Goal: Transaction & Acquisition: Purchase product/service

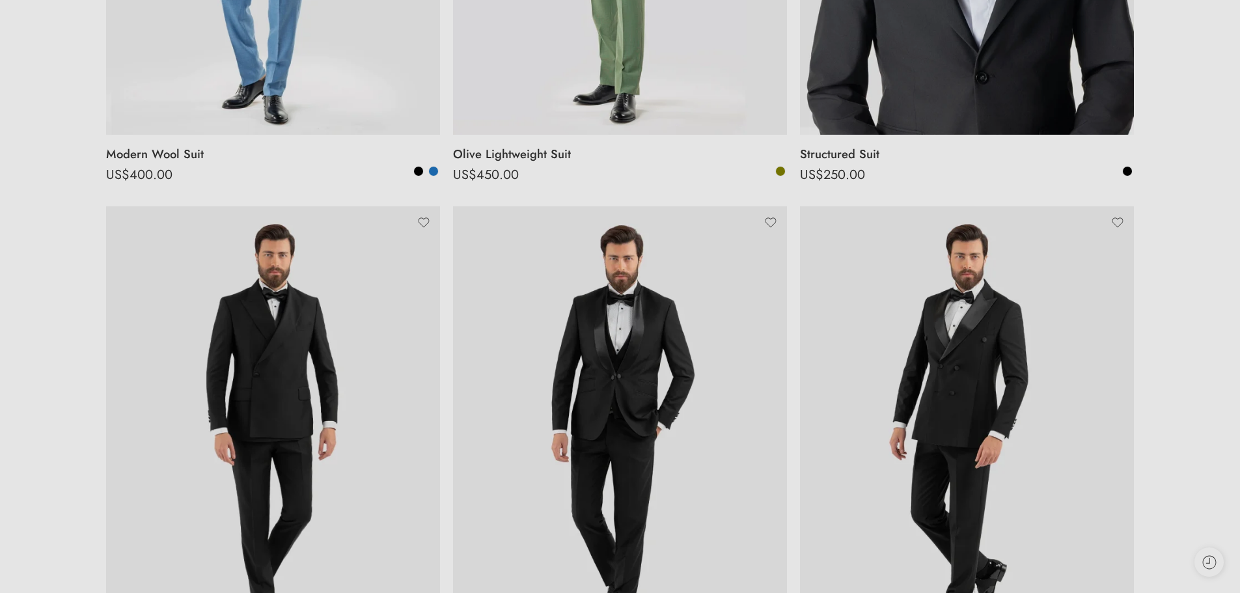
scroll to position [192, 0]
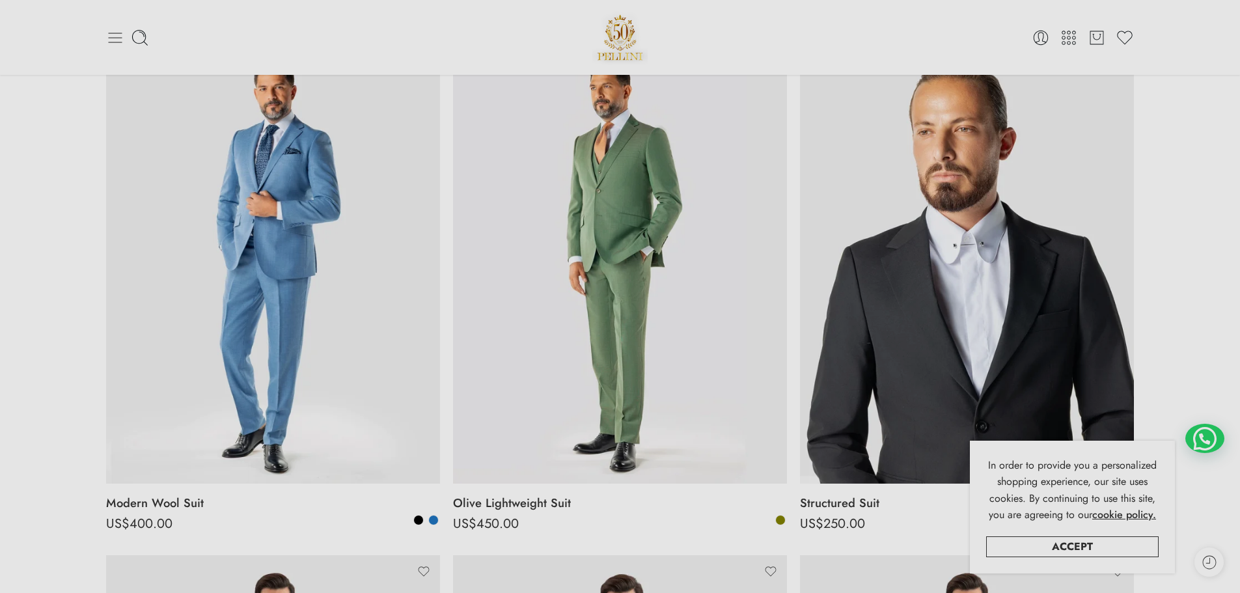
click at [116, 36] on icon at bounding box center [115, 38] width 18 height 18
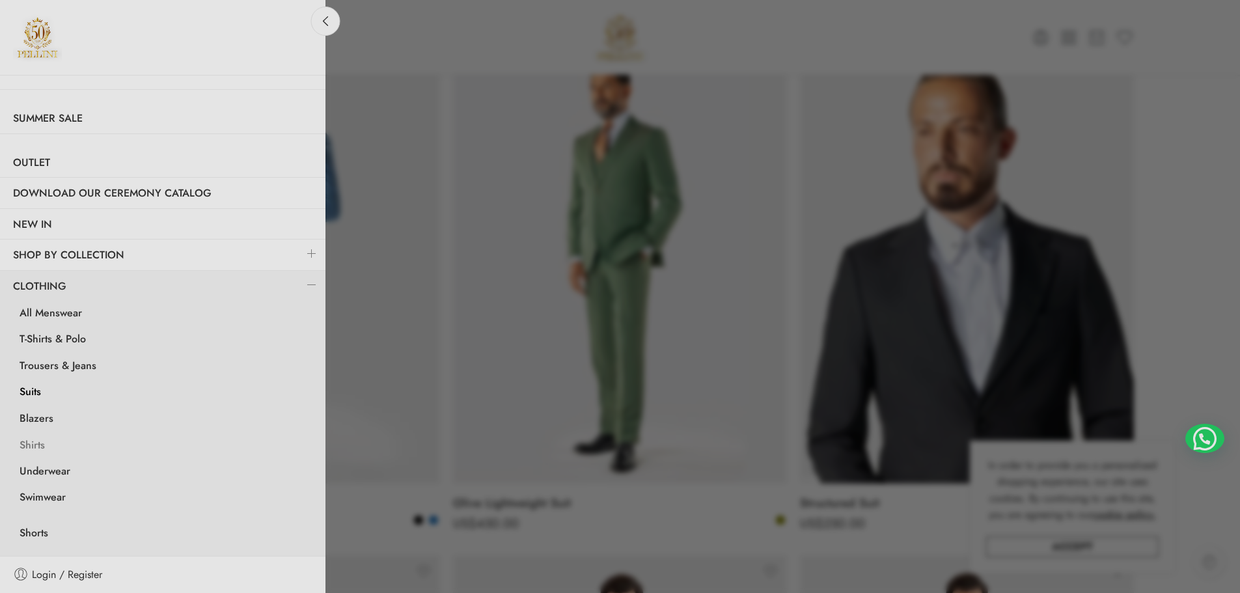
click at [39, 442] on link "Shirts" at bounding box center [166, 447] width 319 height 27
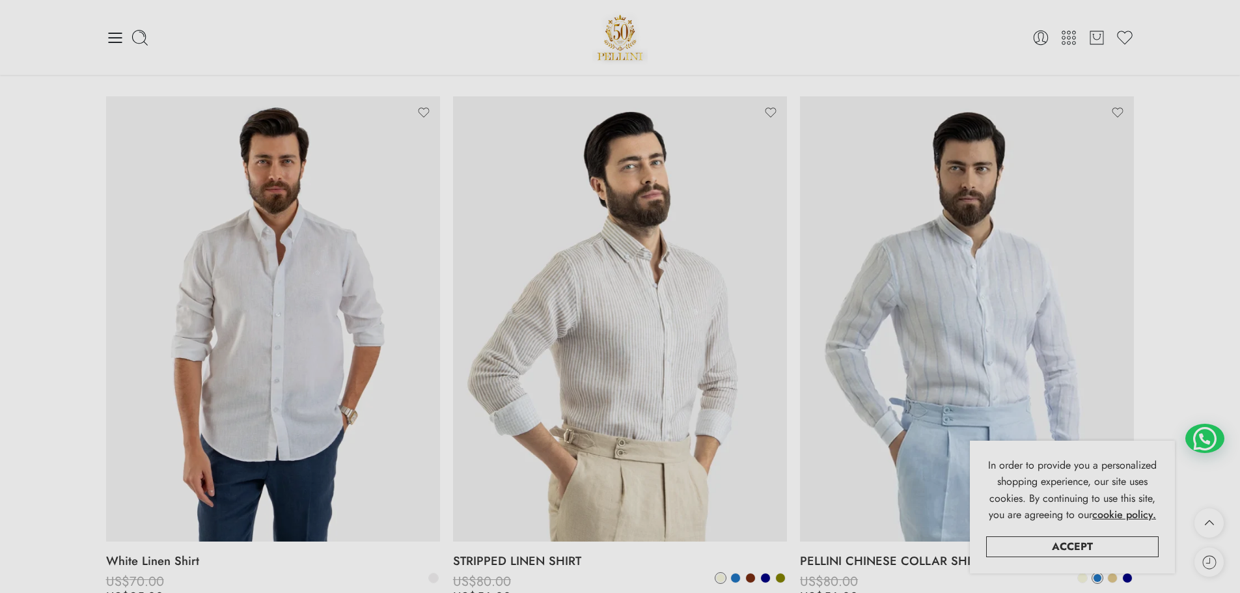
scroll to position [326, 0]
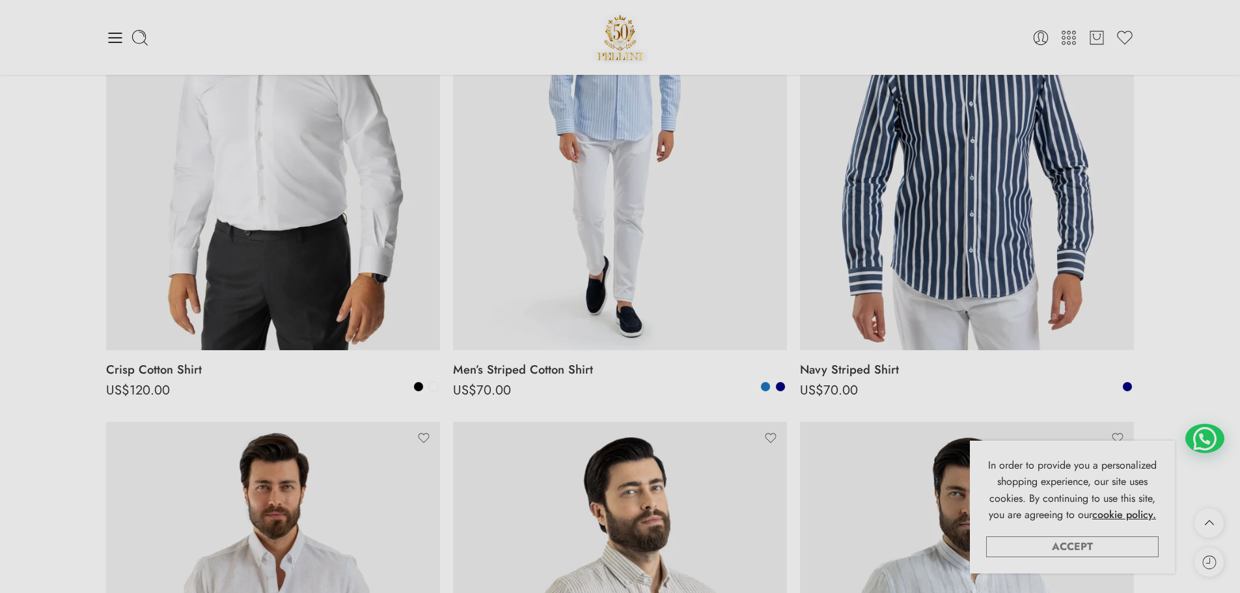
click at [1126, 540] on link "Accept" at bounding box center [1072, 547] width 173 height 21
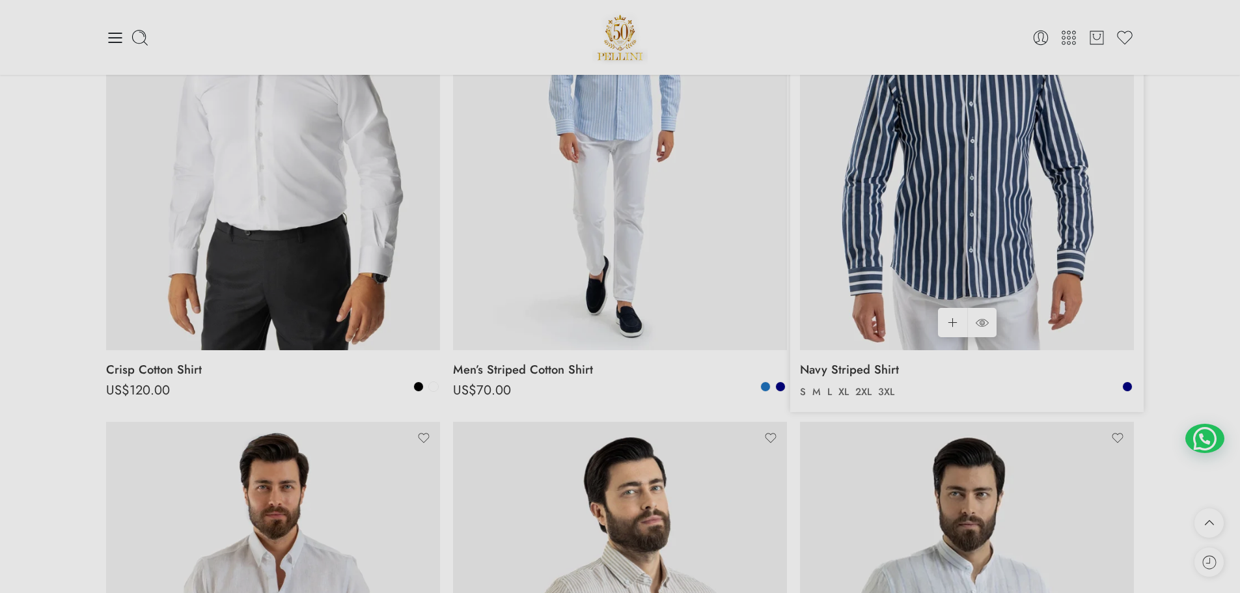
scroll to position [0, 0]
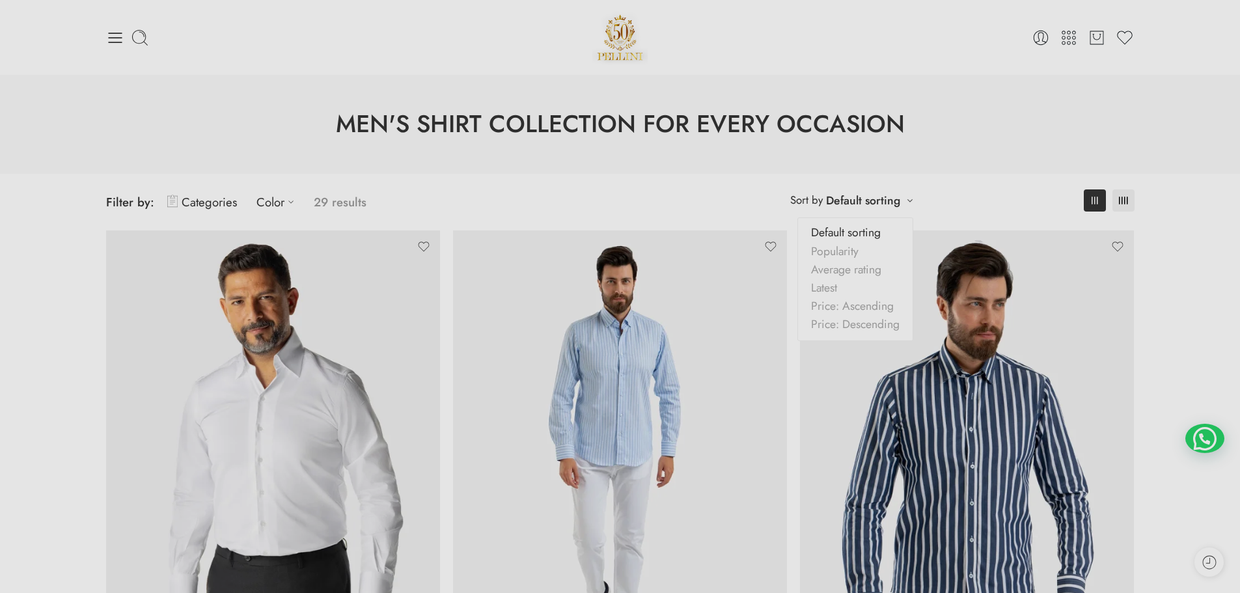
click at [896, 213] on li "**********" at bounding box center [852, 200] width 136 height 25
click at [533, 202] on span "Filter by: Categories Color 29 results" at bounding box center [363, 202] width 514 height 31
click at [275, 201] on link "Color" at bounding box center [279, 202] width 44 height 31
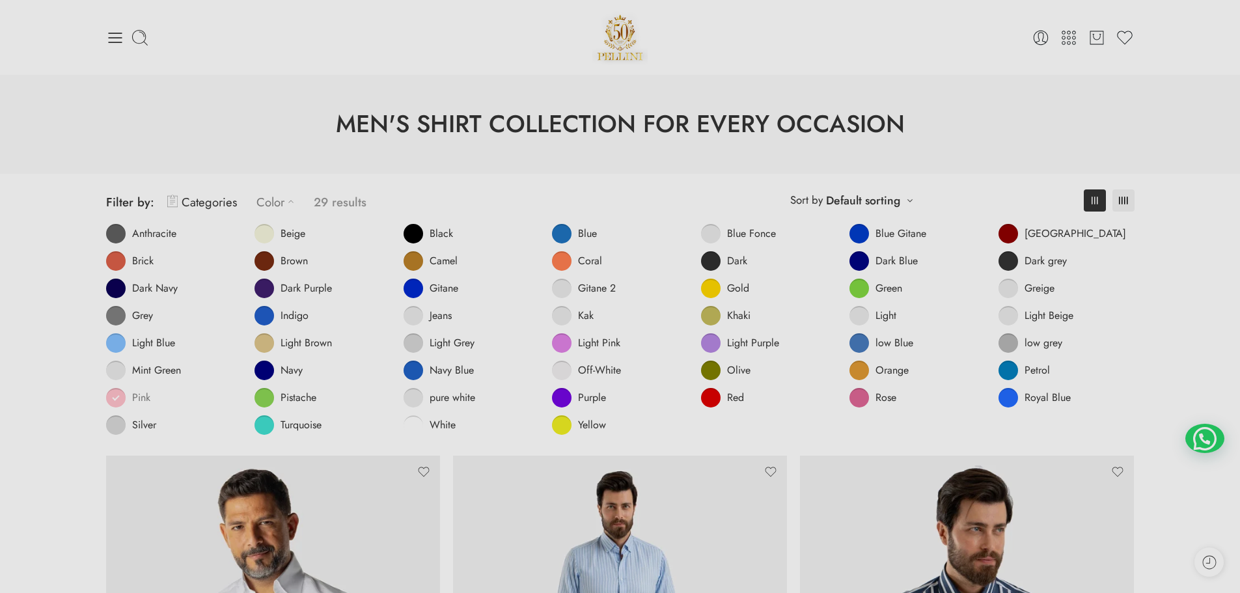
click at [119, 394] on span at bounding box center [116, 398] width 20 height 20
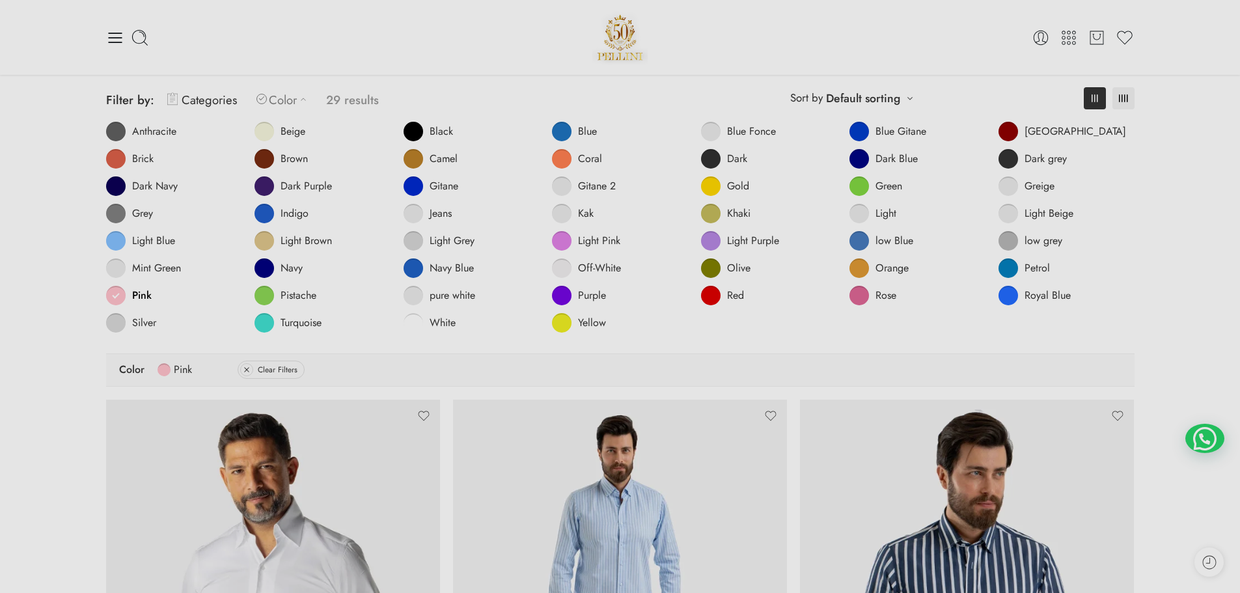
scroll to position [428, 0]
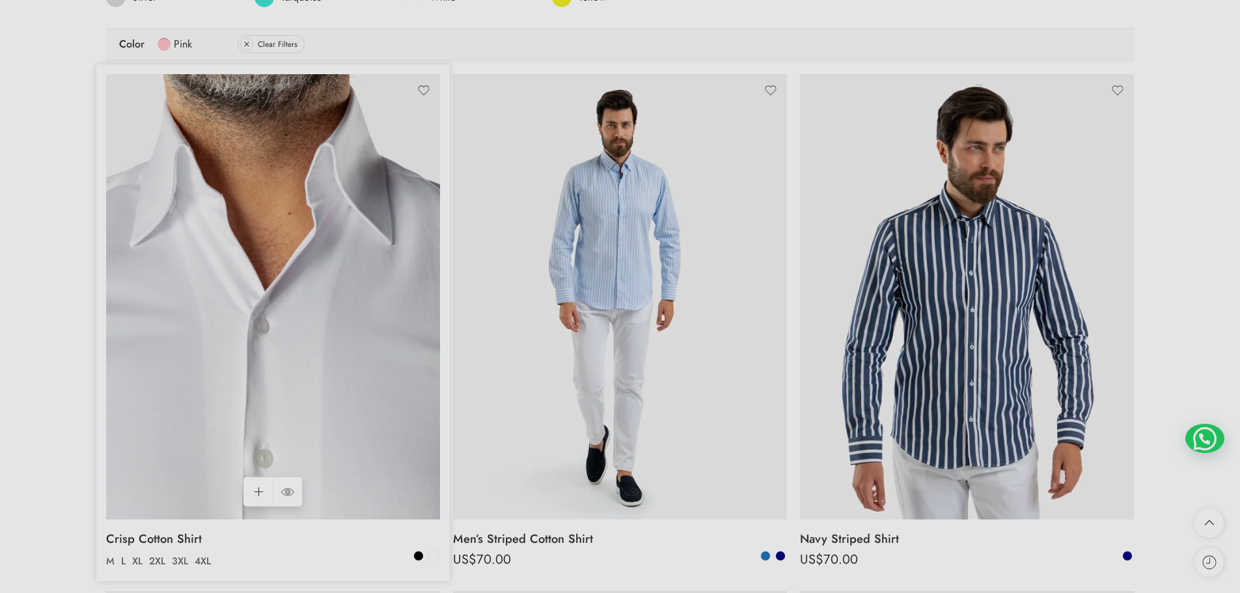
click at [301, 366] on img at bounding box center [273, 296] width 334 height 445
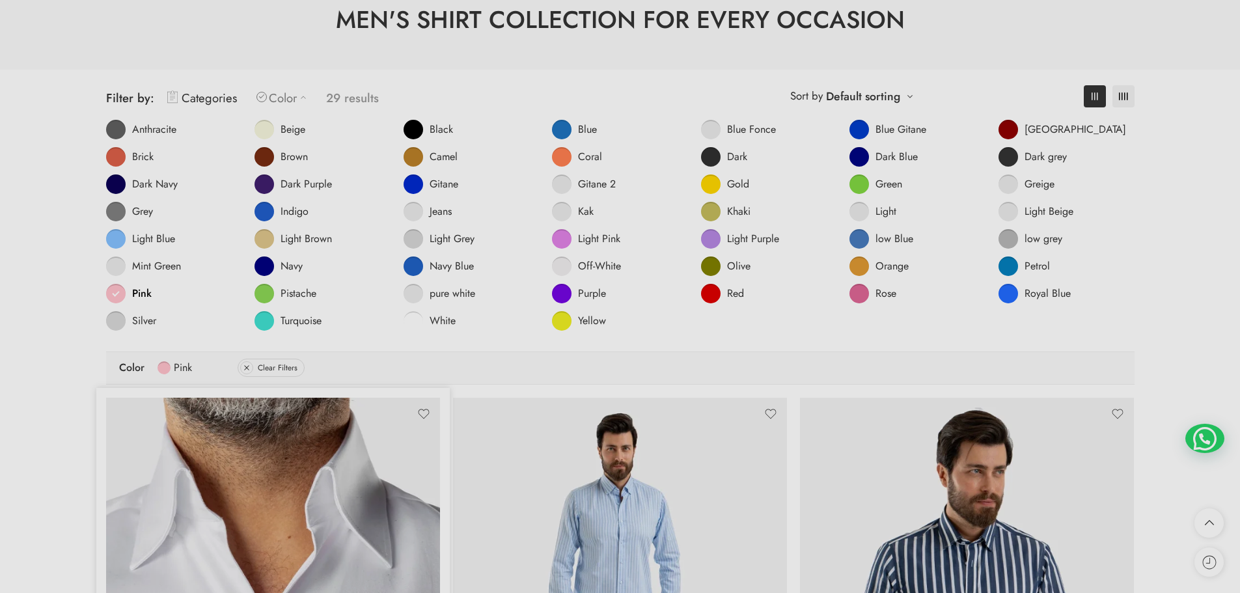
scroll to position [102, 0]
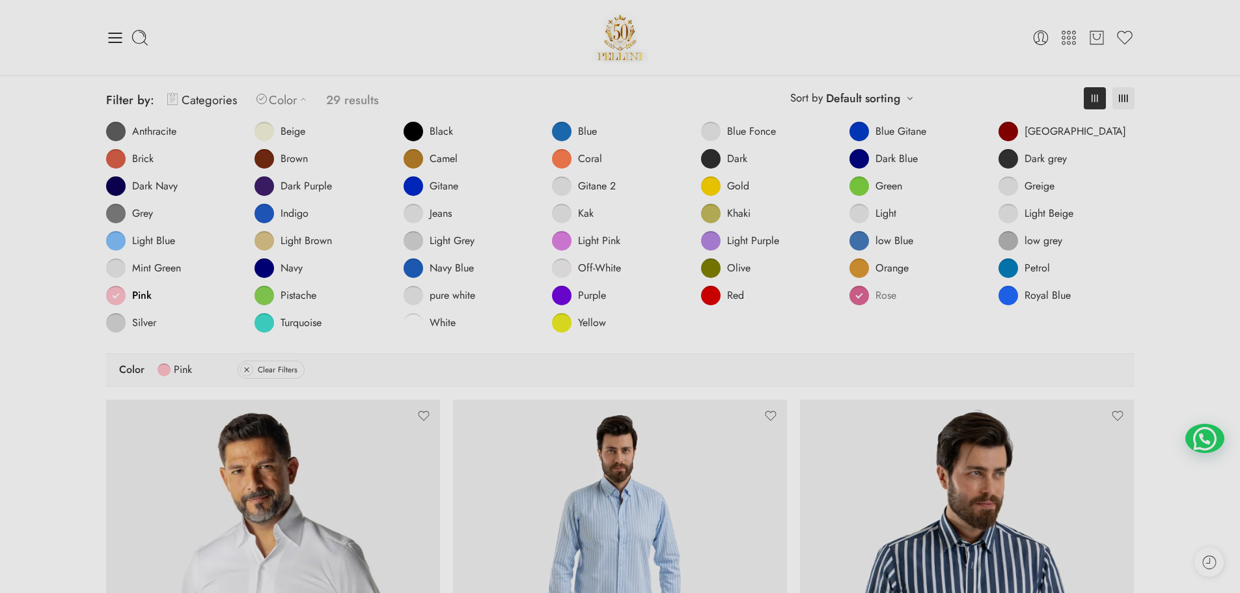
click at [860, 298] on span at bounding box center [860, 296] width 20 height 20
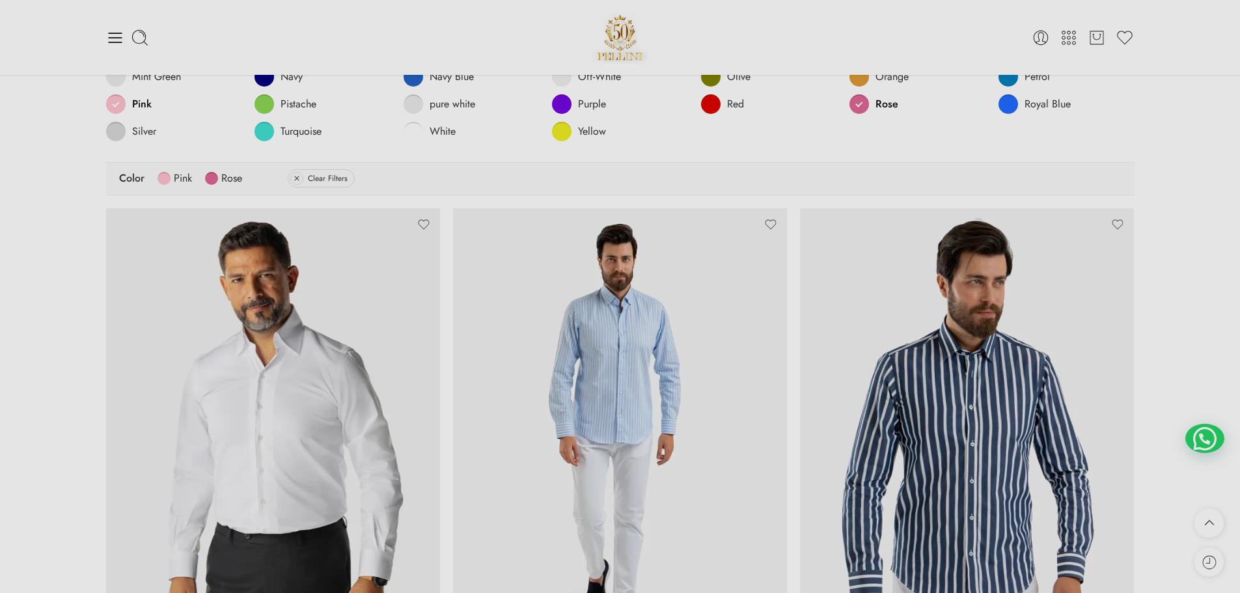
scroll to position [102, 0]
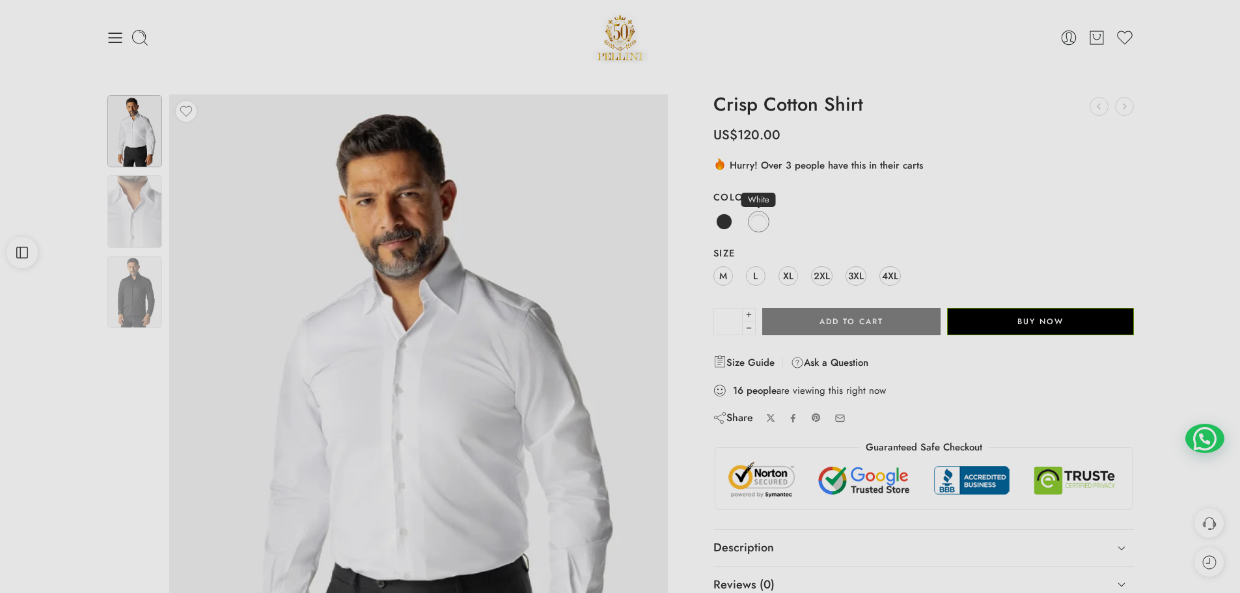
click at [760, 218] on span at bounding box center [759, 222] width 16 height 16
click at [723, 228] on span at bounding box center [724, 222] width 16 height 16
